Goal: Transaction & Acquisition: Subscribe to service/newsletter

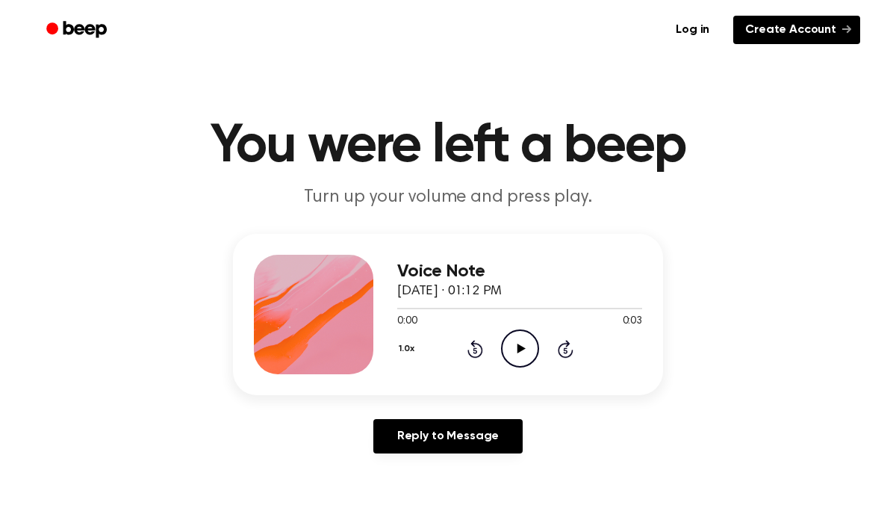
click at [802, 32] on link "Create Account" at bounding box center [796, 30] width 127 height 28
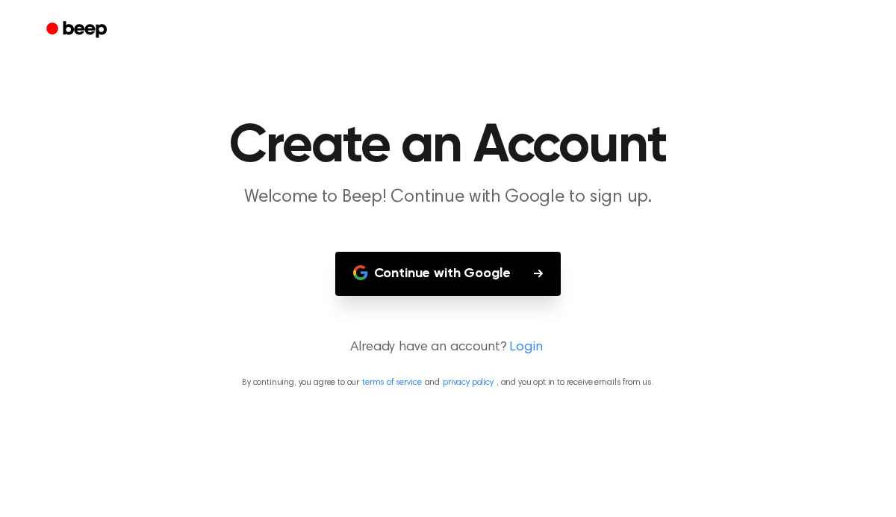
click at [521, 277] on button "Continue with Google" at bounding box center [448, 274] width 226 height 44
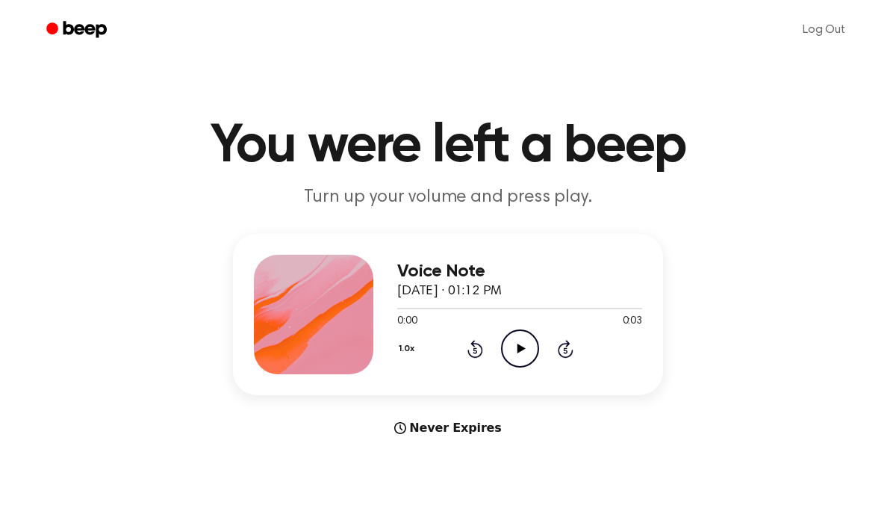
click at [519, 347] on icon at bounding box center [521, 349] width 8 height 10
click at [518, 350] on icon at bounding box center [521, 349] width 8 height 10
click at [78, 31] on icon "Beep" at bounding box center [77, 30] width 63 height 22
click at [524, 344] on icon "Play Audio" at bounding box center [520, 348] width 38 height 38
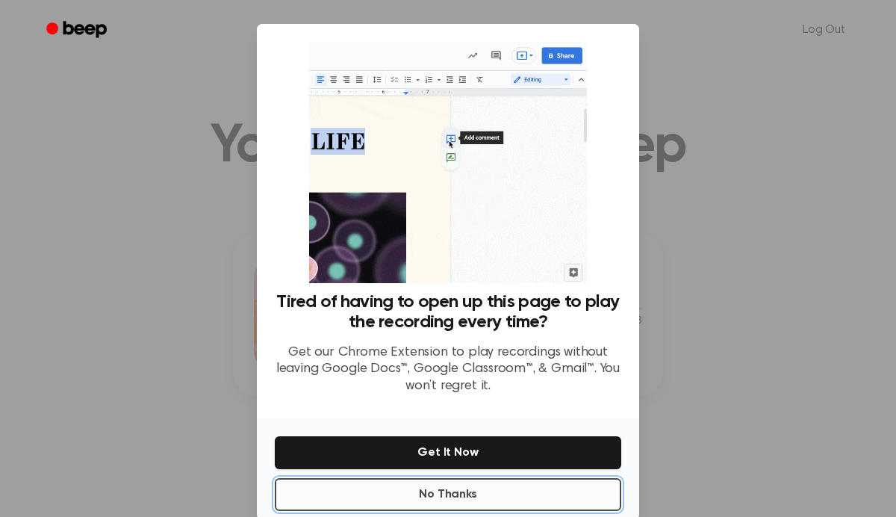
click at [450, 494] on button "No Thanks" at bounding box center [448, 494] width 347 height 33
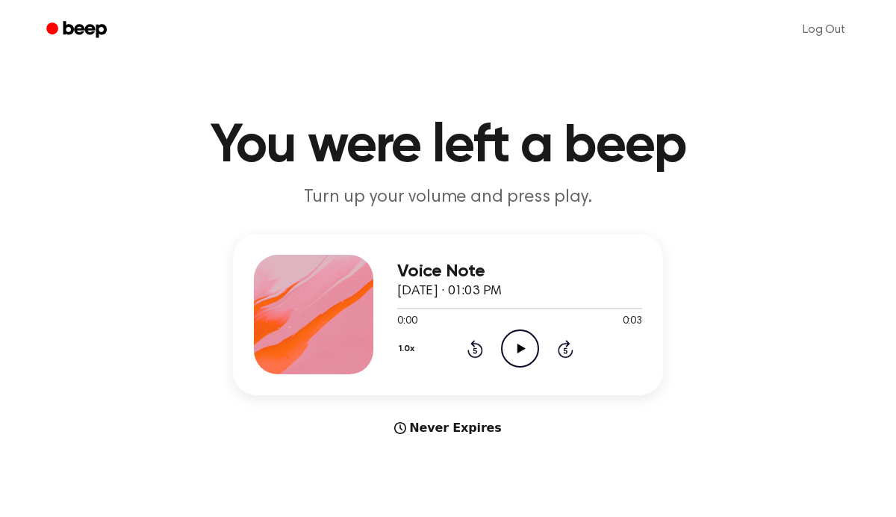
click at [529, 347] on icon "Play Audio" at bounding box center [520, 348] width 38 height 38
click at [517, 338] on icon "Play Audio" at bounding box center [520, 348] width 38 height 38
click at [515, 350] on icon "Play Audio" at bounding box center [520, 348] width 38 height 38
